Goal: Information Seeking & Learning: Find specific page/section

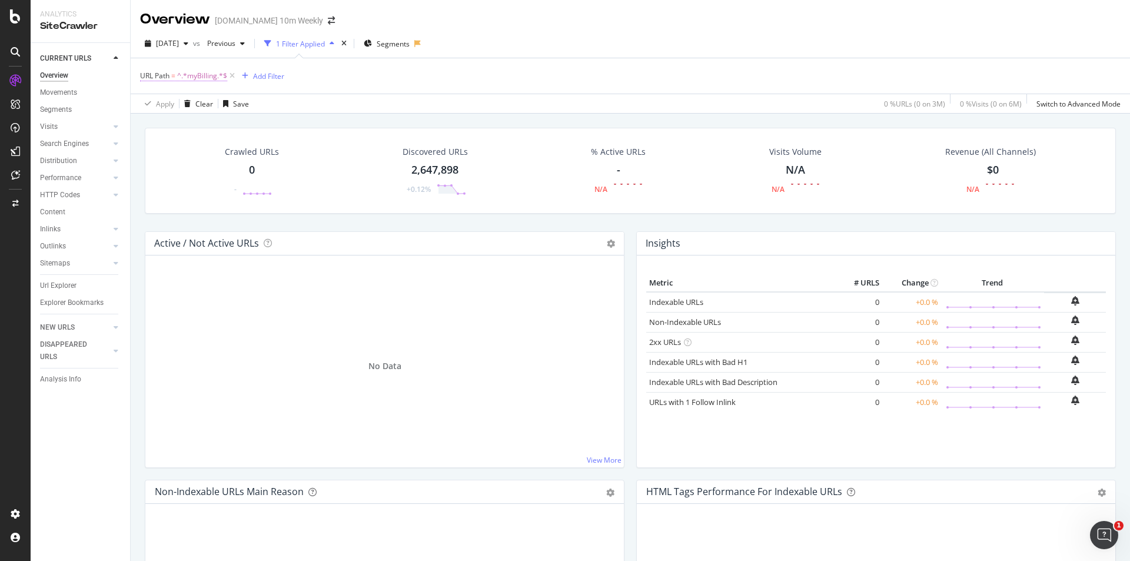
click at [213, 75] on span "^.*myBilling.*$" at bounding box center [202, 76] width 50 height 16
type input "login"
click at [278, 155] on div "Apply" at bounding box center [262, 149] width 34 height 11
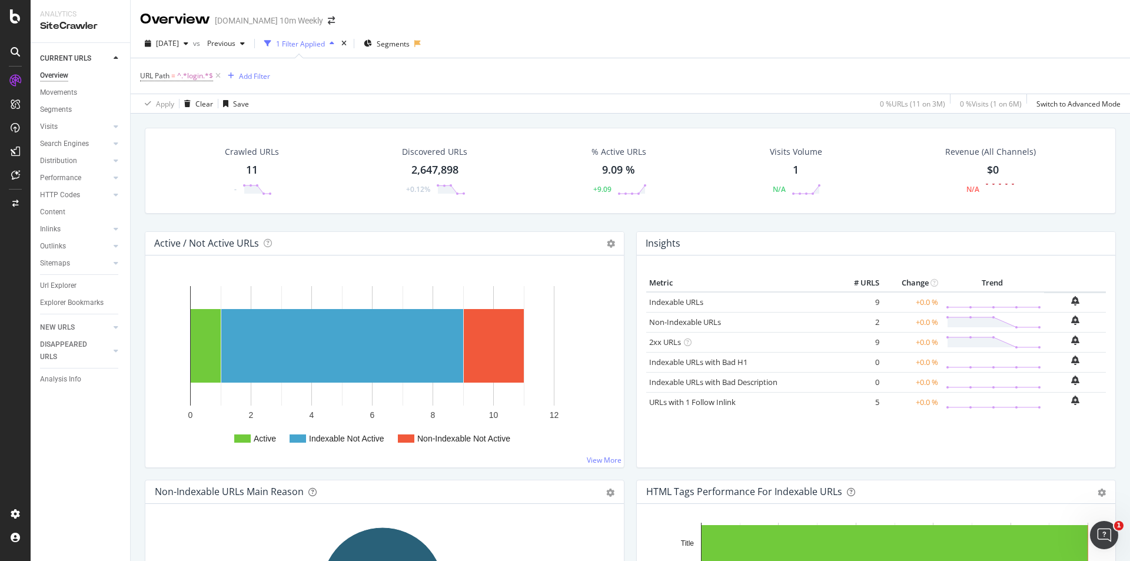
click at [254, 175] on div "11" at bounding box center [252, 169] width 12 height 15
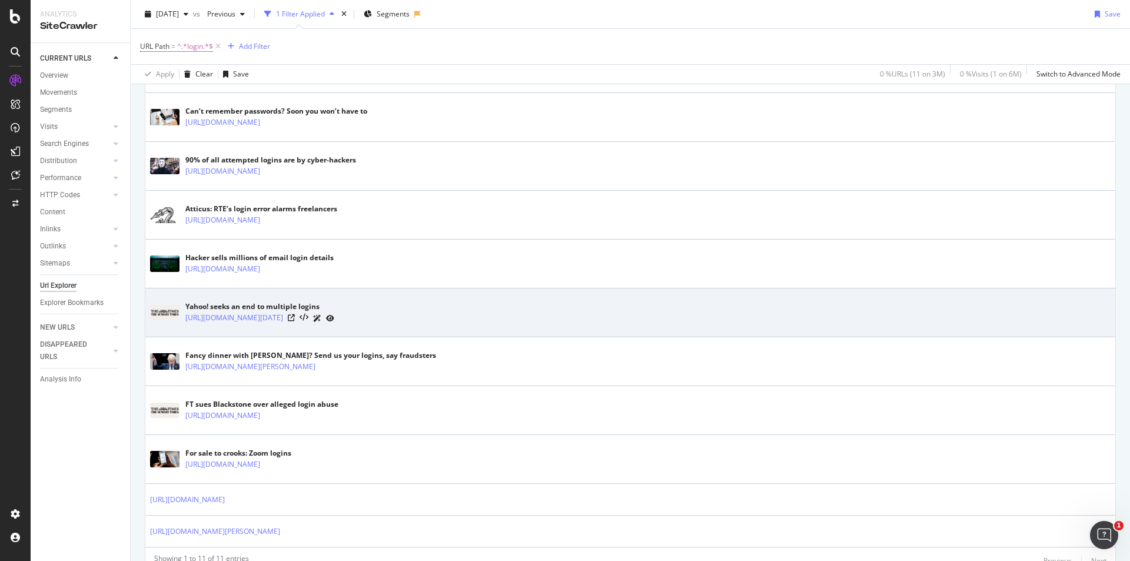
scroll to position [396, 0]
